Goal: Register for event/course

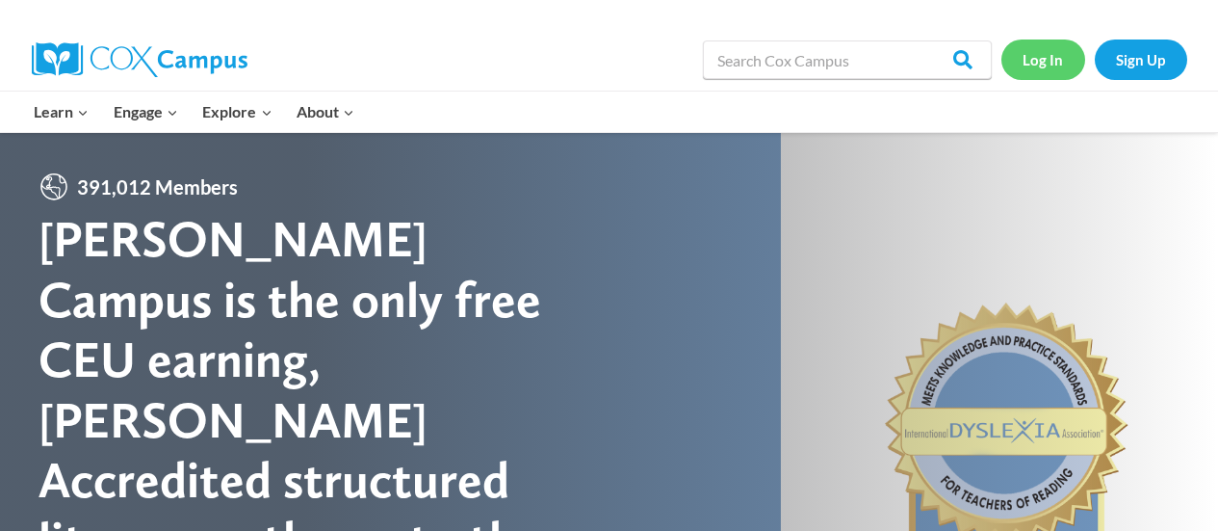
click at [1045, 57] on link "Log In" at bounding box center [1043, 58] width 84 height 39
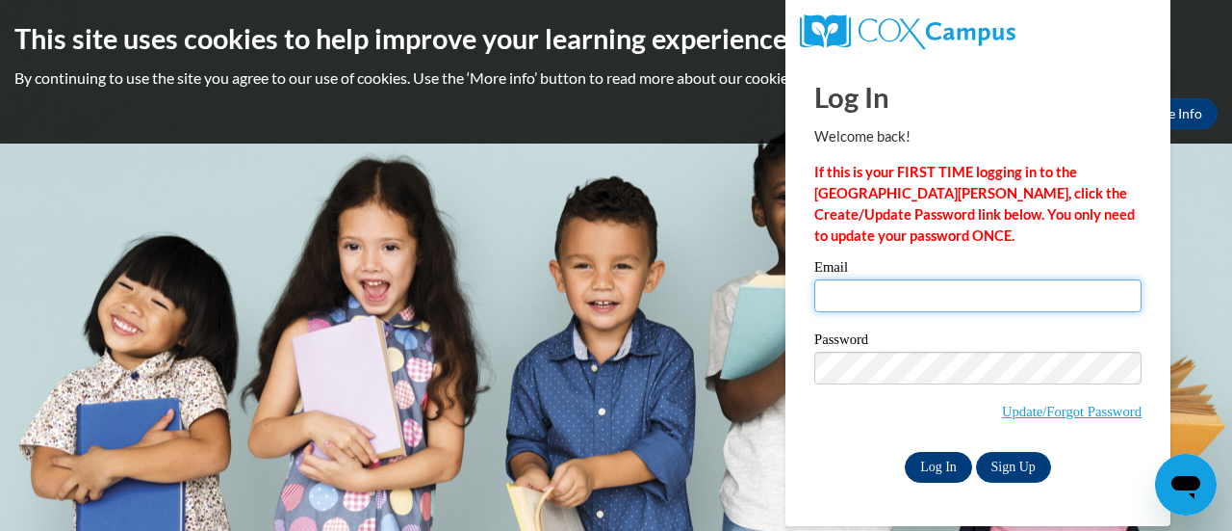
type input "vangyerthao@aasd.k12.wi.us"
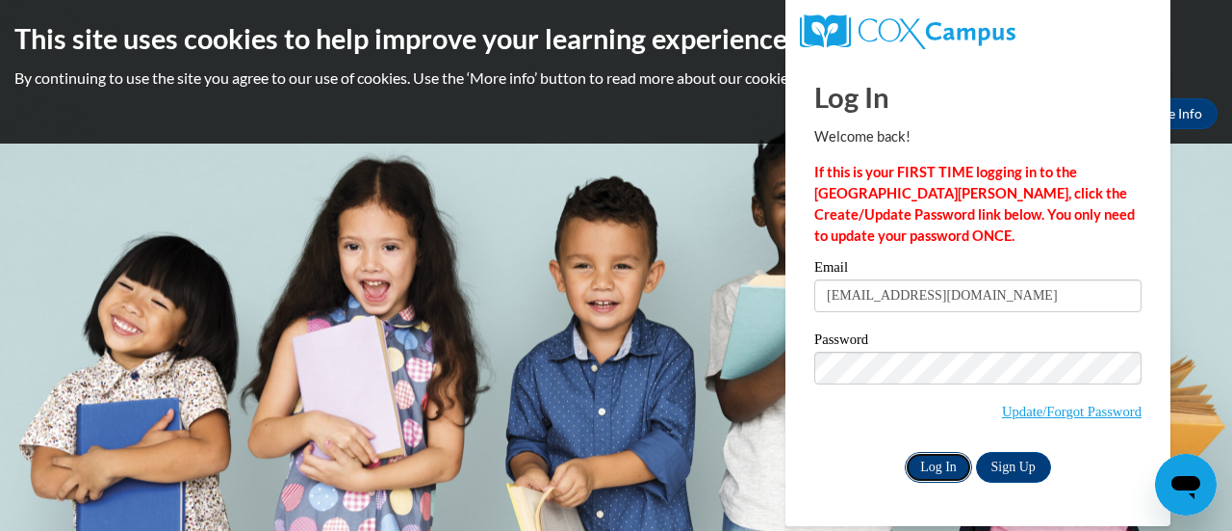
click at [935, 468] on input "Log In" at bounding box center [938, 467] width 67 height 31
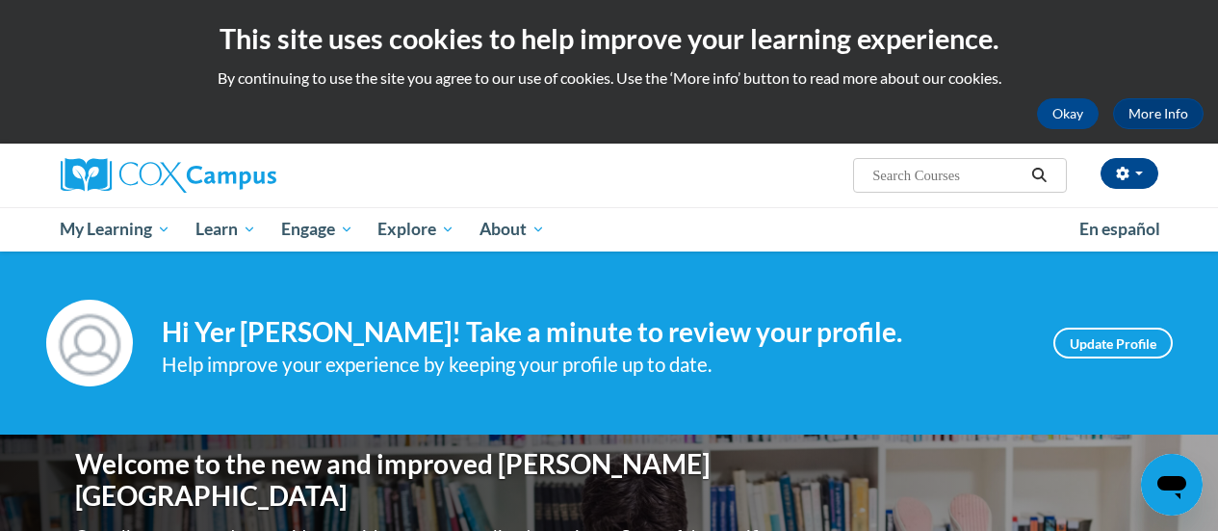
click at [917, 174] on input "Search..." at bounding box center [947, 175] width 154 height 23
click at [874, 178] on input "rading comprehension" at bounding box center [947, 175] width 154 height 23
click at [877, 180] on input "rading comprehension" at bounding box center [947, 175] width 154 height 23
type input "reading comprehension"
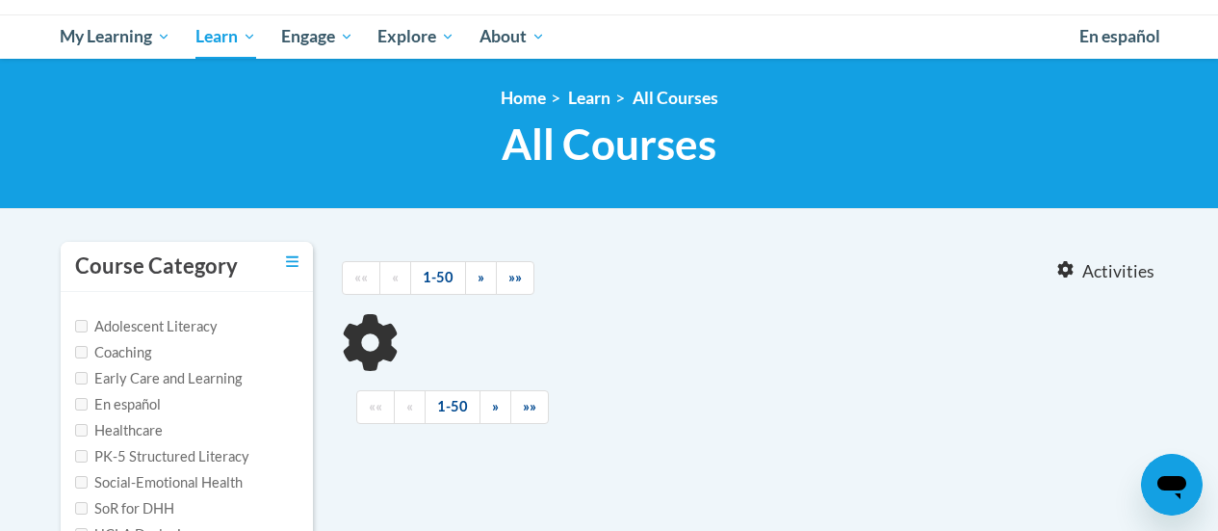
type input "reading comprehension"
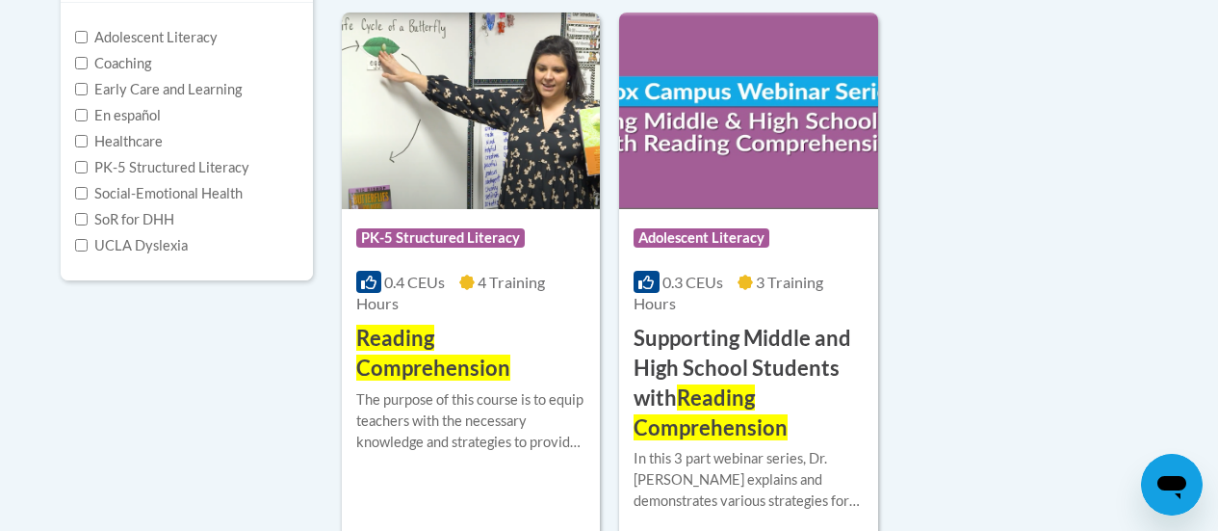
scroll to position [578, 0]
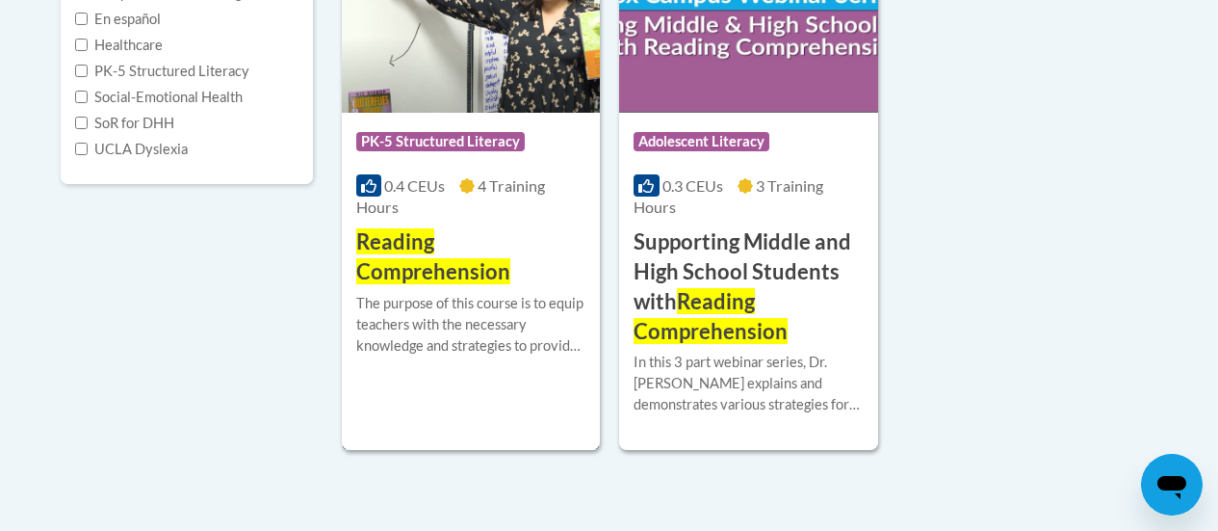
click at [395, 256] on h3 "Reading Comprehension" at bounding box center [470, 257] width 229 height 60
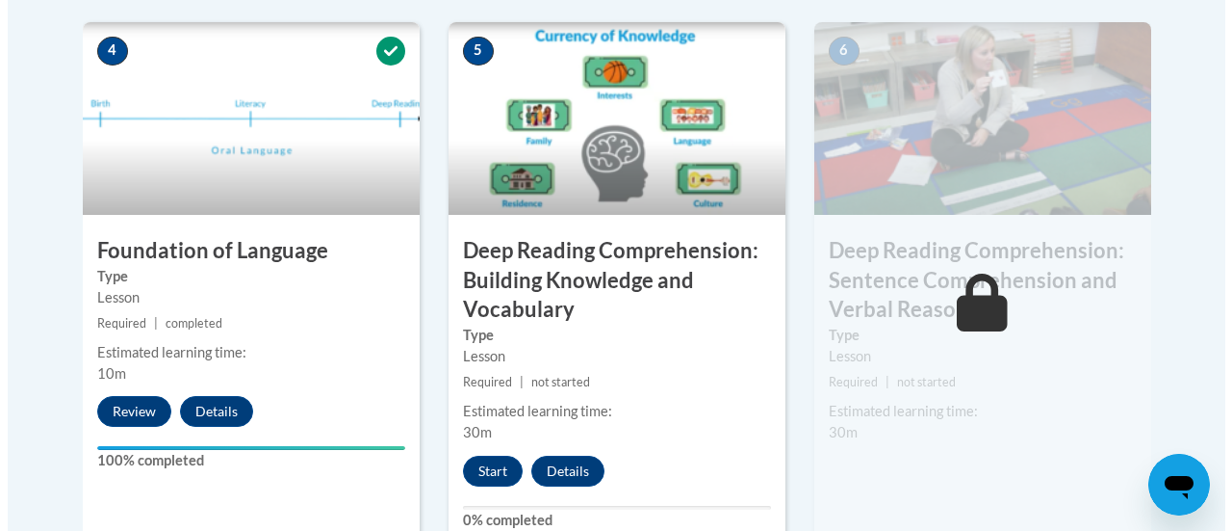
scroll to position [1252, 0]
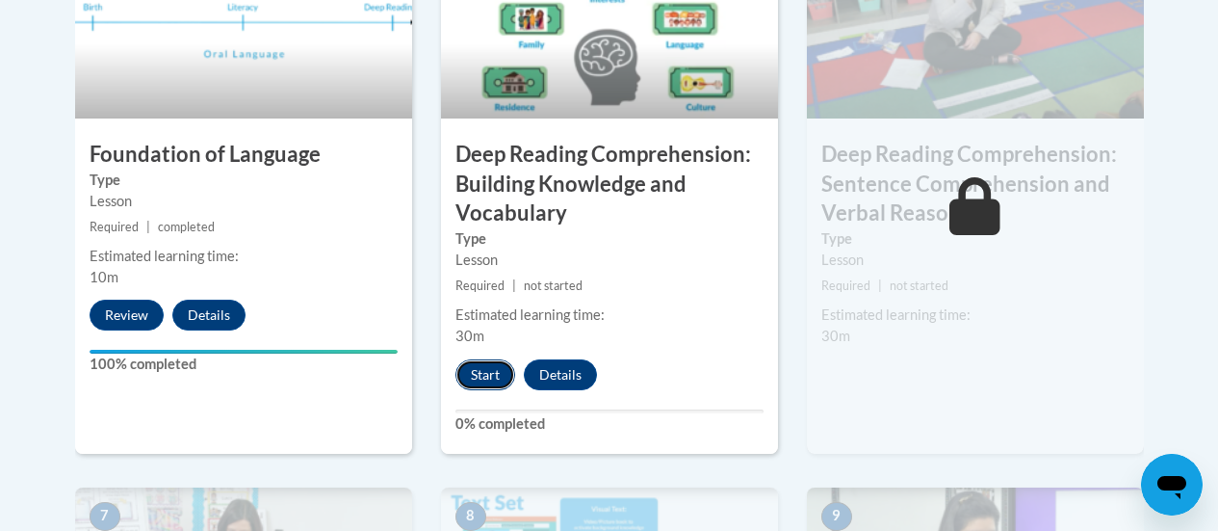
click at [493, 370] on button "Start" at bounding box center [485, 374] width 60 height 31
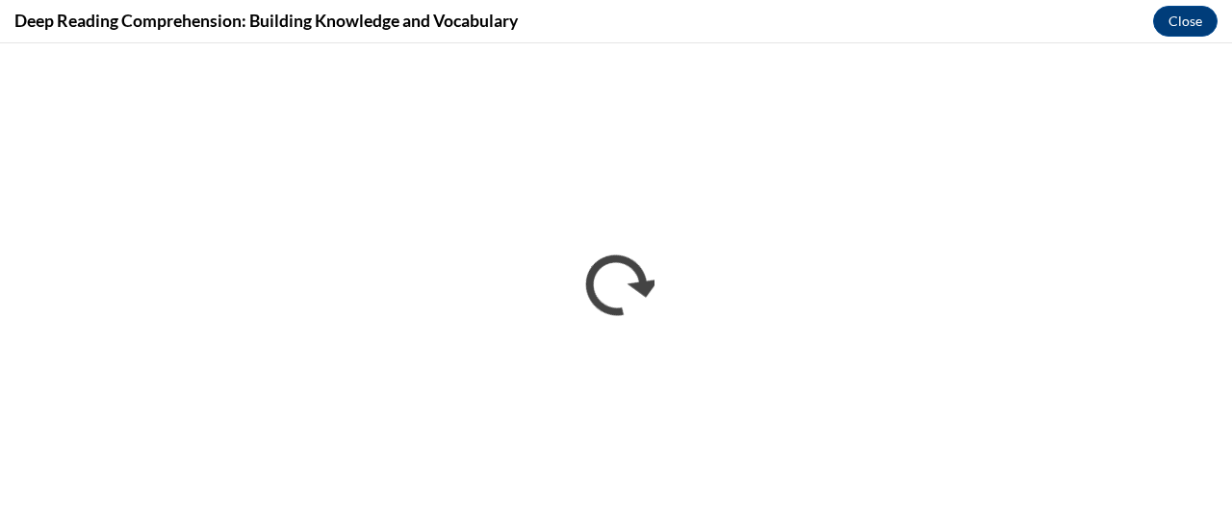
scroll to position [0, 0]
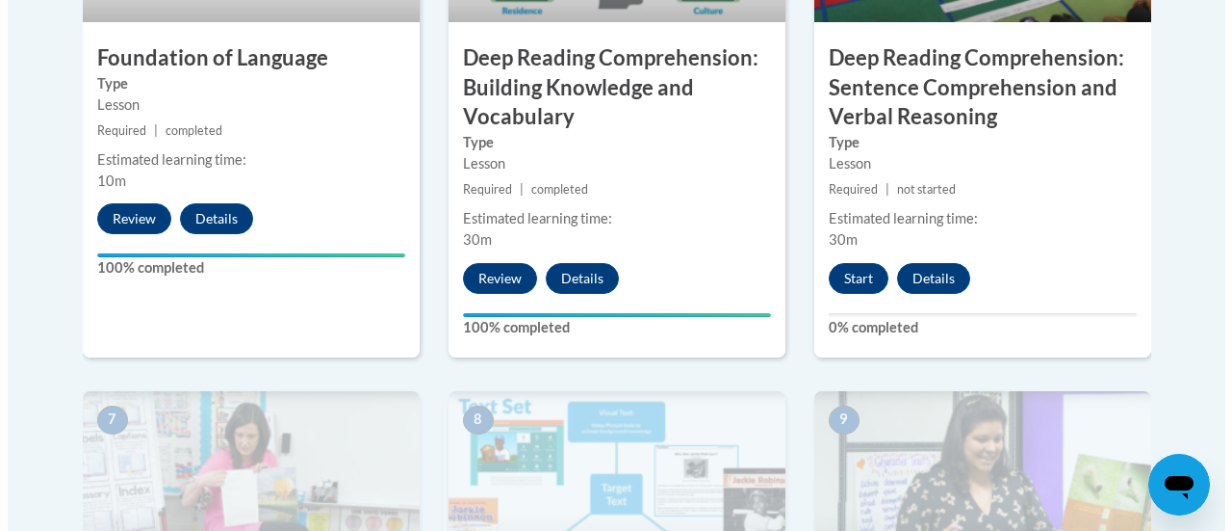
scroll to position [1252, 0]
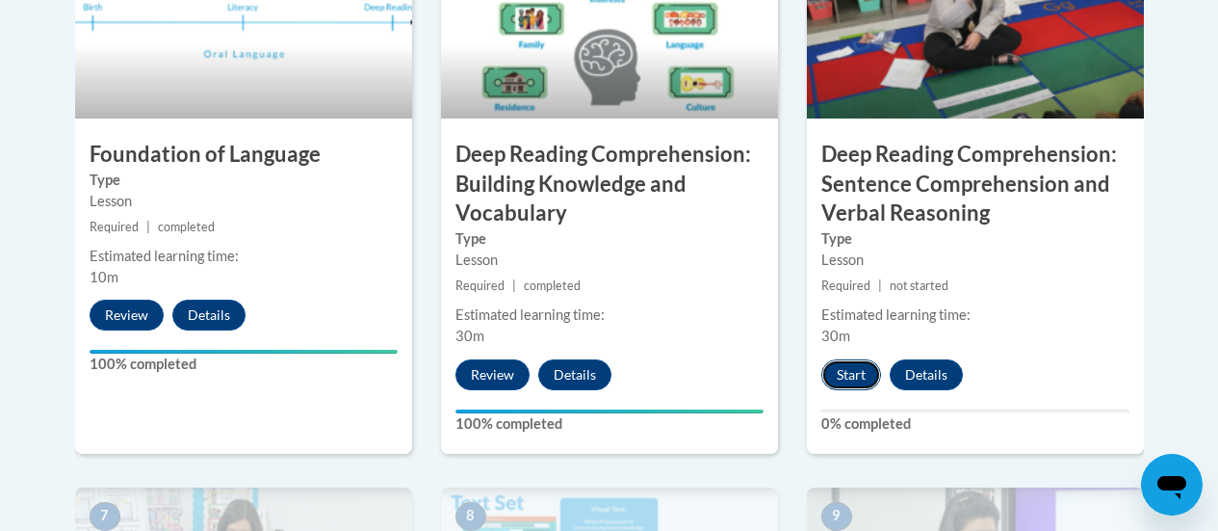
click at [848, 364] on button "Start" at bounding box center [851, 374] width 60 height 31
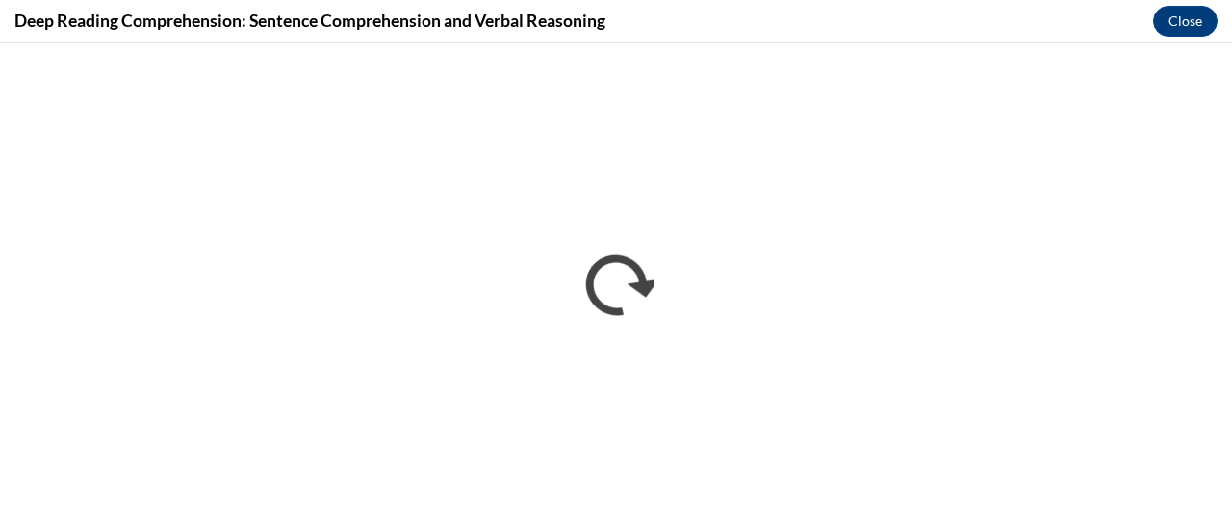
scroll to position [0, 0]
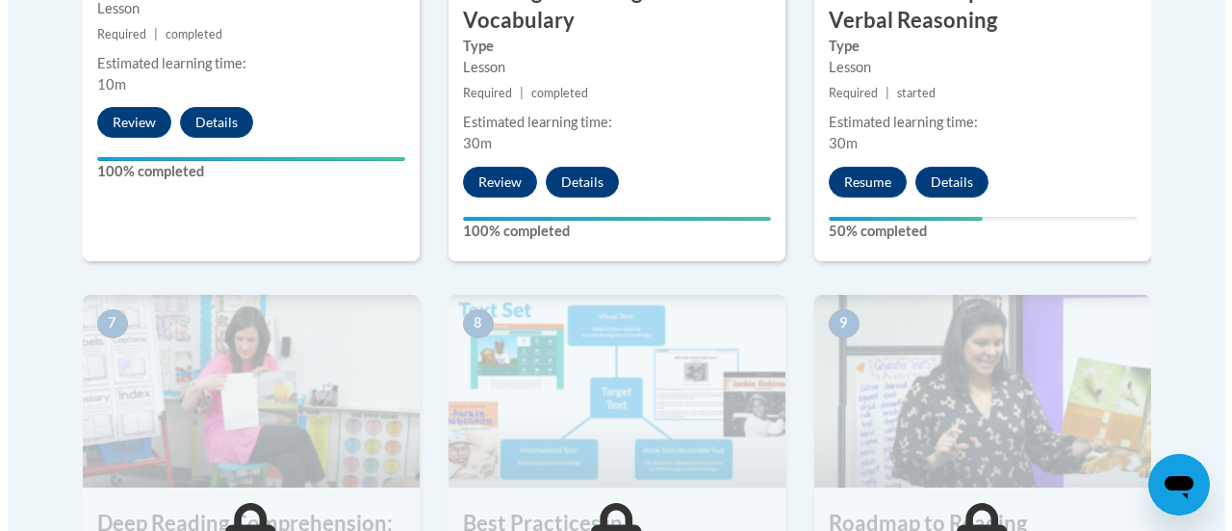
scroll to position [1348, 0]
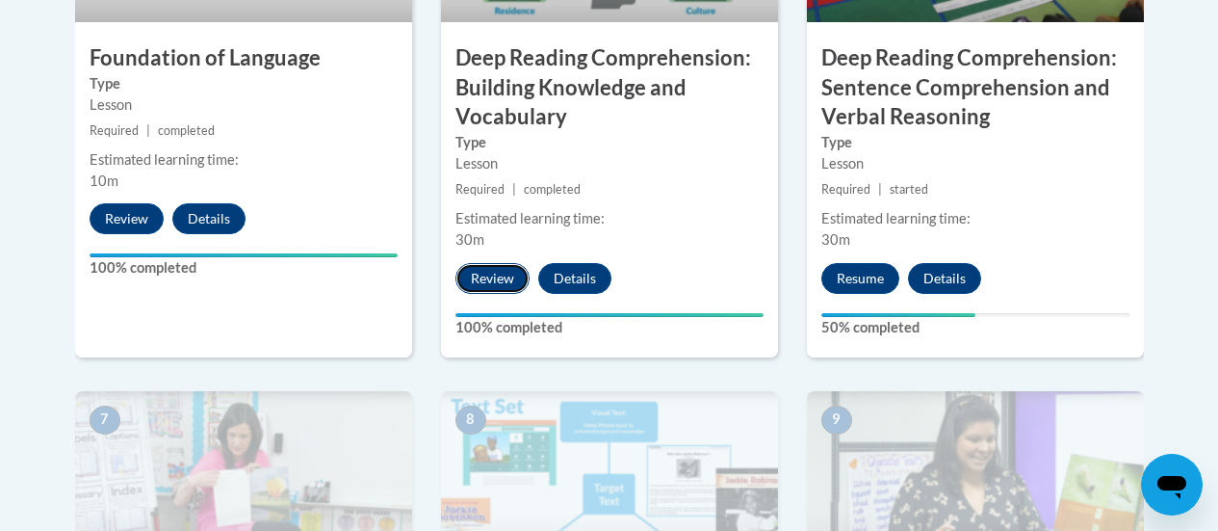
click at [475, 276] on button "Review" at bounding box center [492, 278] width 74 height 31
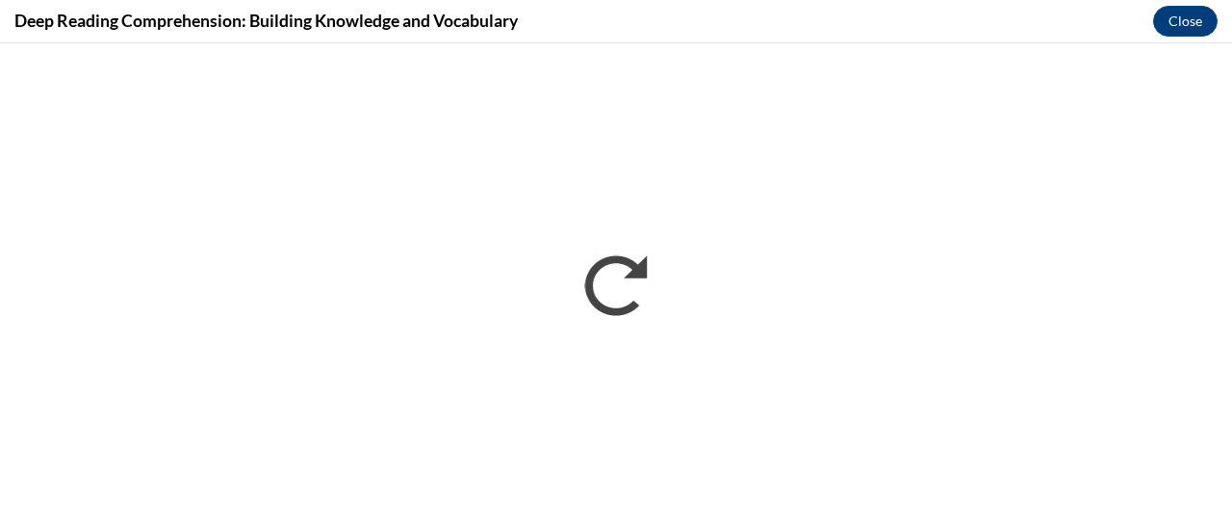
scroll to position [0, 0]
